Goal: Task Accomplishment & Management: Manage account settings

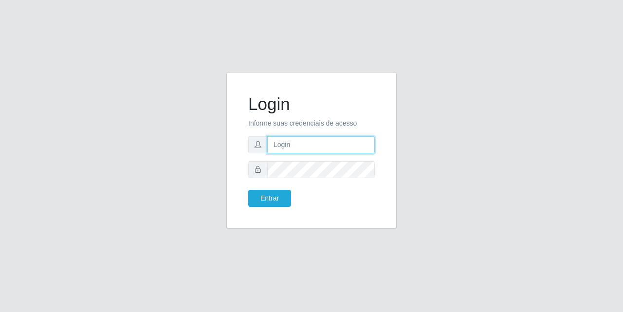
click at [309, 138] on input "text" at bounding box center [320, 144] width 107 height 17
type input "[EMAIL_ADDRESS][DOMAIN_NAME]"
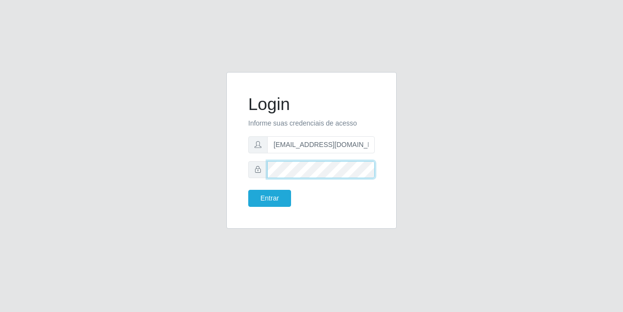
click at [248, 190] on button "Entrar" at bounding box center [269, 198] width 43 height 17
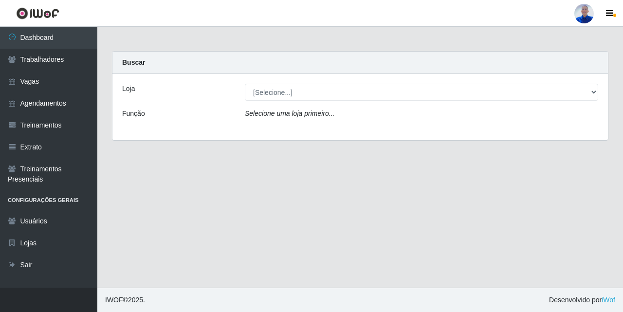
click at [352, 106] on div "Loja [Selecione...] Supermercado São Sebastião - Unidade Camalaú Função Selecio…" at bounding box center [359, 107] width 495 height 66
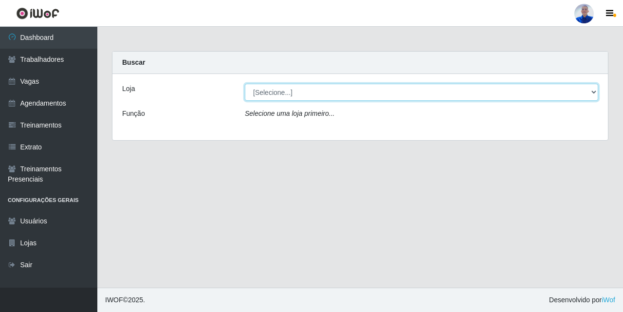
click at [356, 98] on select "[Selecione...] Supermercado [GEOGRAPHIC_DATA]" at bounding box center [421, 92] width 353 height 17
select select "165"
click at [245, 84] on select "[Selecione...] Supermercado [GEOGRAPHIC_DATA]" at bounding box center [421, 92] width 353 height 17
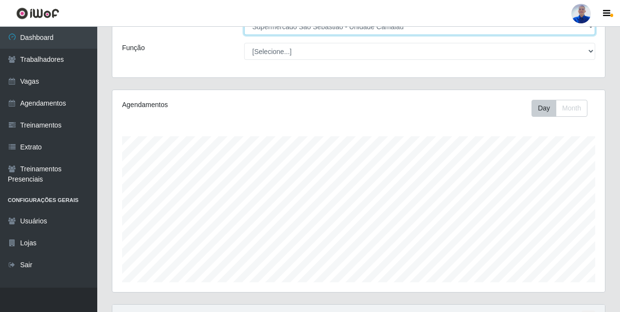
scroll to position [212, 0]
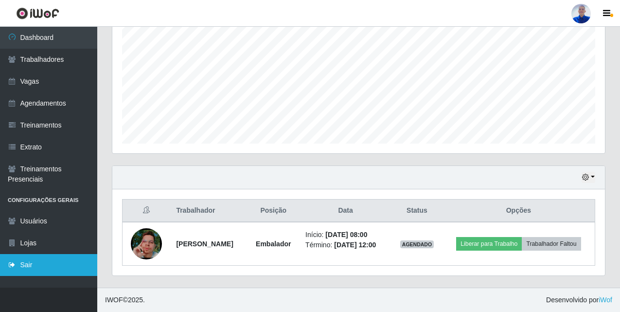
click at [30, 268] on link "Sair" at bounding box center [48, 265] width 97 height 22
